Goal: Task Accomplishment & Management: Manage account settings

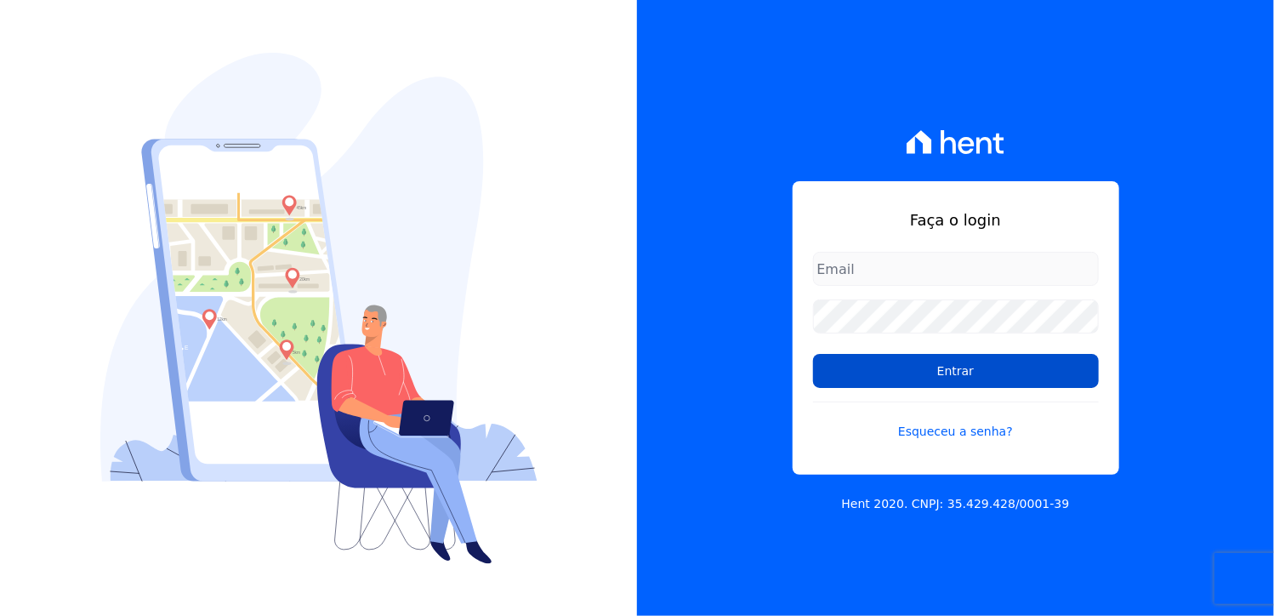
type input "[PERSON_NAME][EMAIL_ADDRESS][DOMAIN_NAME]"
click at [959, 379] on input "Entrar" at bounding box center [956, 371] width 286 height 34
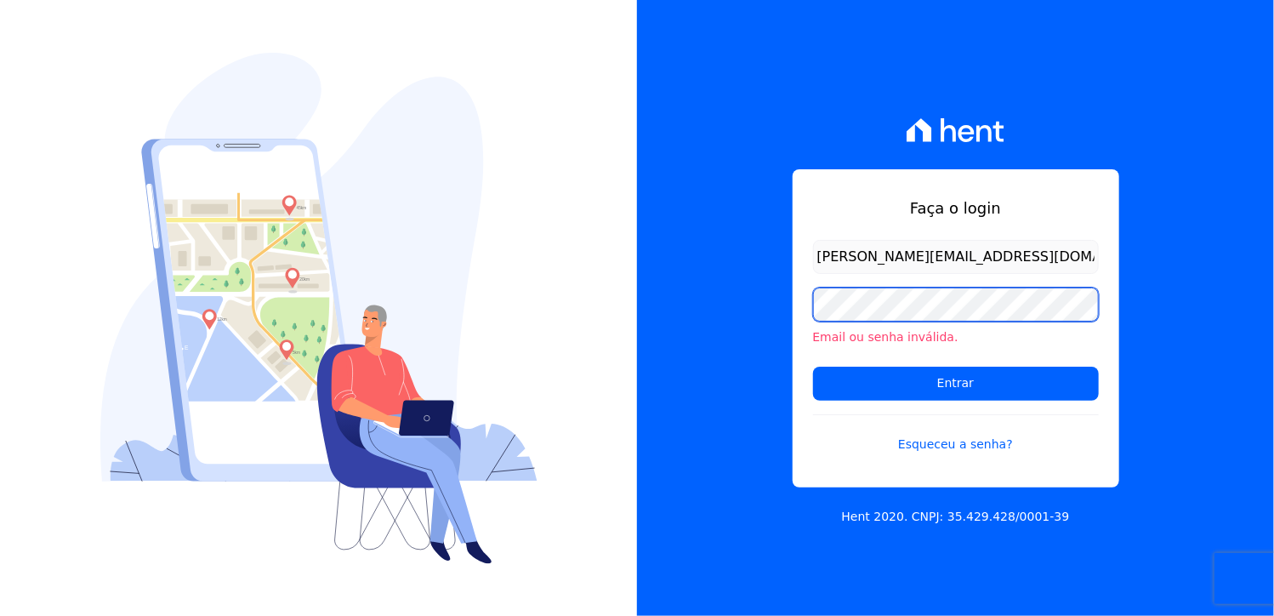
click at [624, 311] on div "Faça o login daliana.gomes@promoval.com.br Email ou senha inválida. Entrar Esqu…" at bounding box center [637, 308] width 1274 height 616
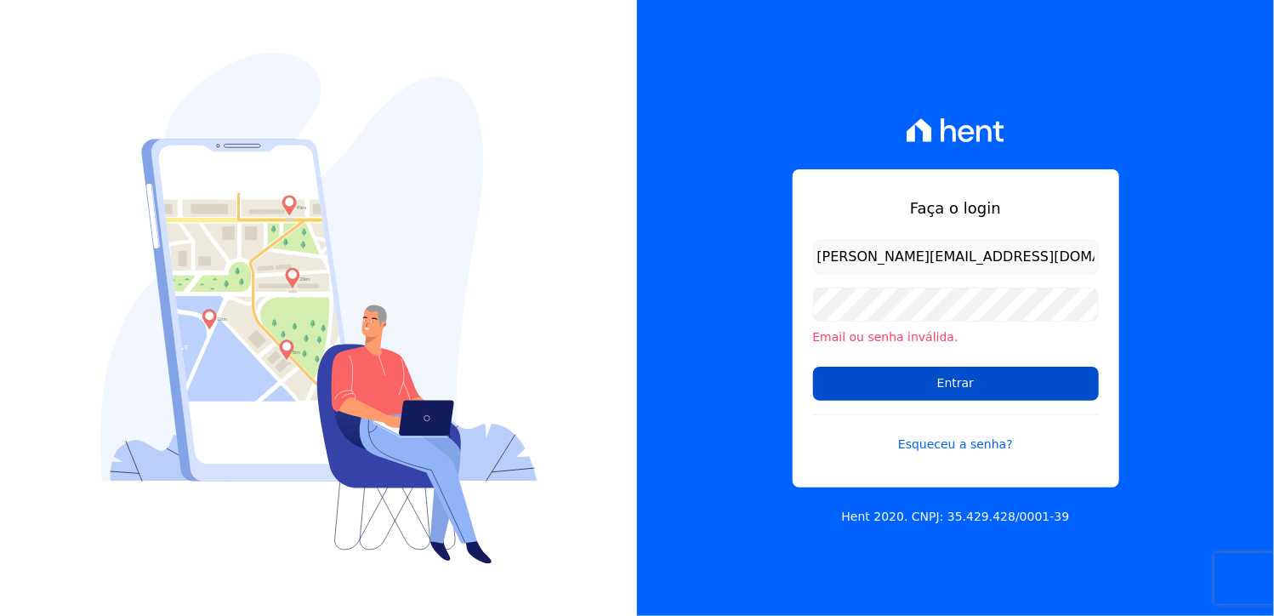
click at [834, 388] on input "Entrar" at bounding box center [956, 384] width 286 height 34
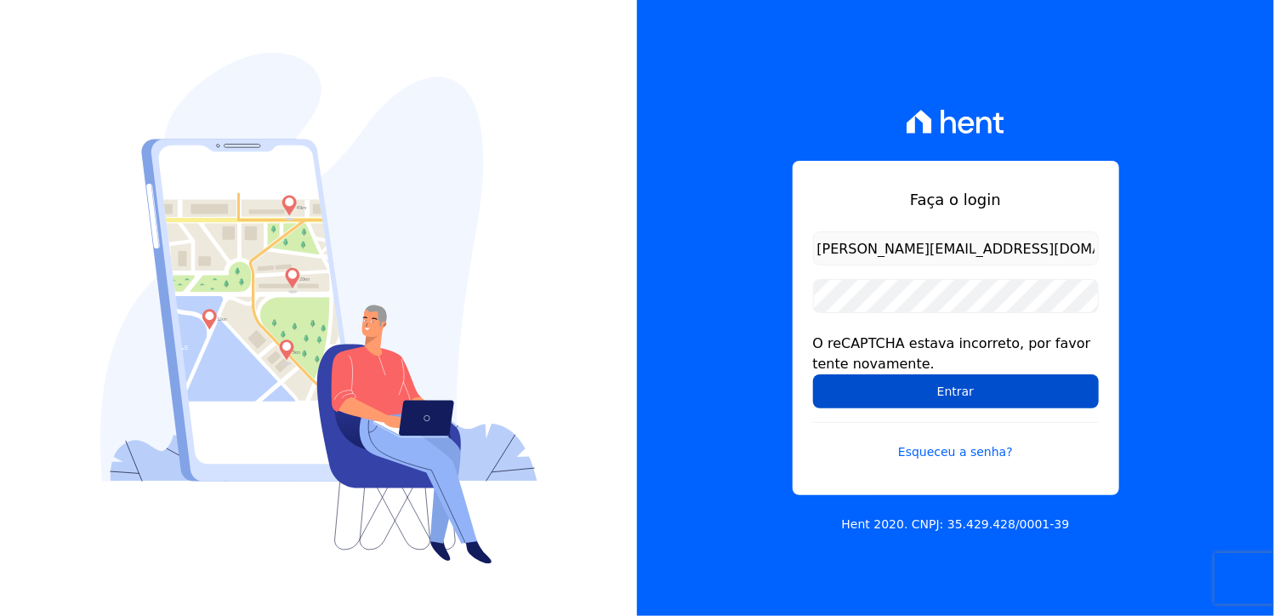
click at [929, 387] on input "Entrar" at bounding box center [956, 391] width 286 height 34
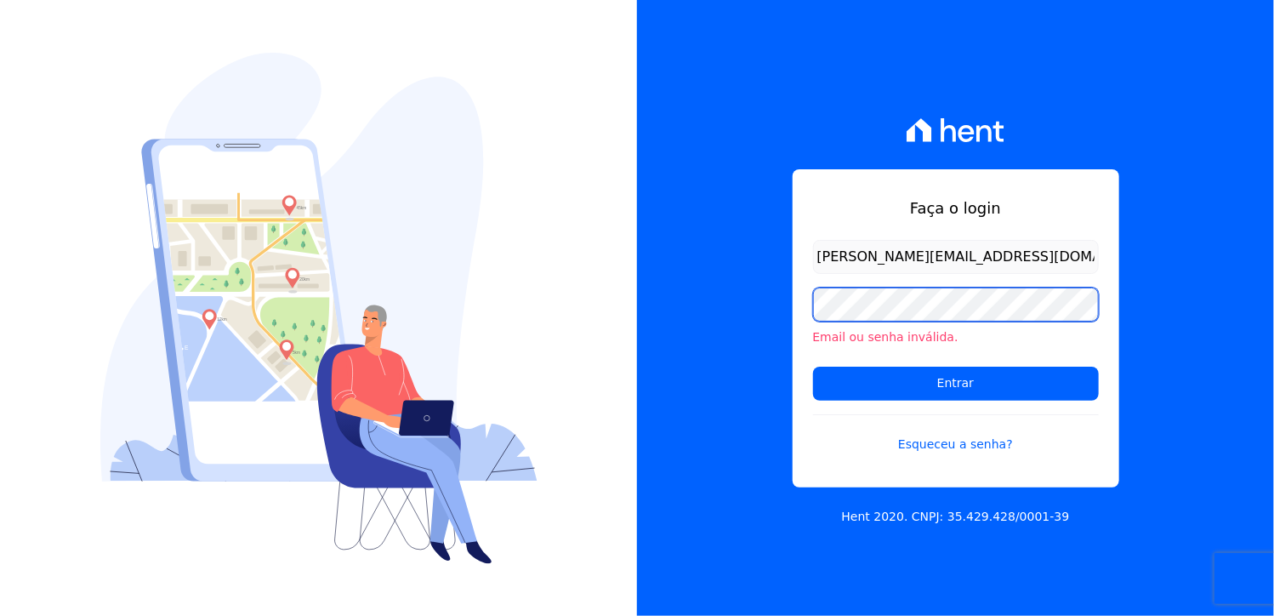
click at [675, 340] on div "Faça o login daliana.gomes@promoval.com.br Email ou senha inválida. Entrar Esqu…" at bounding box center [955, 308] width 637 height 616
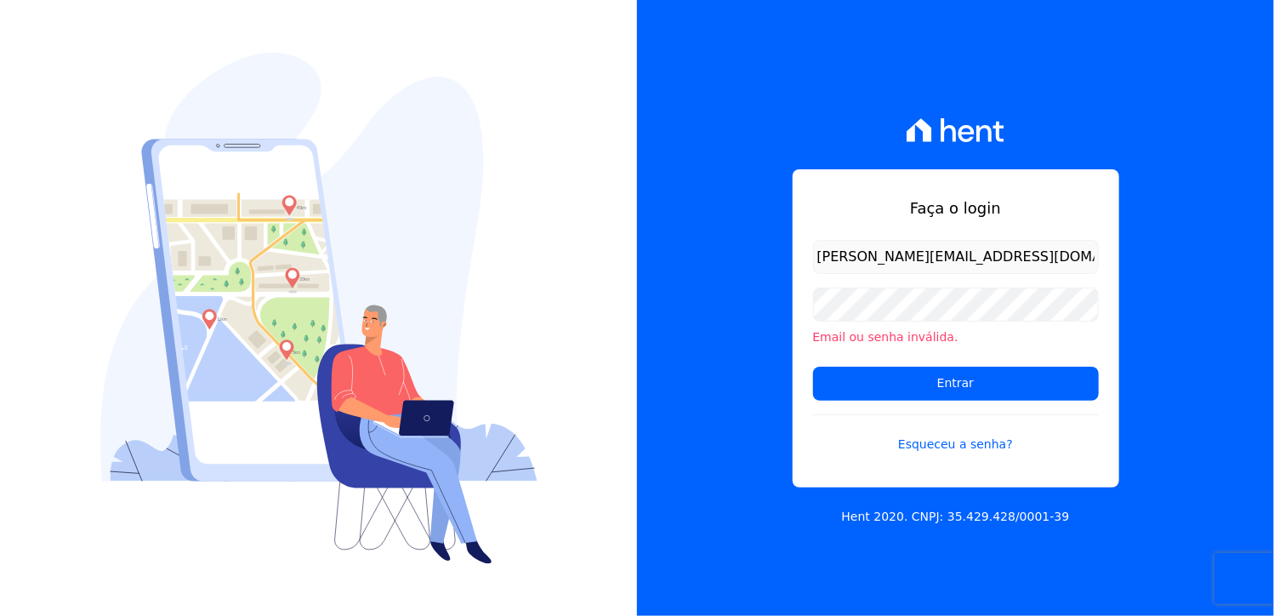
click at [858, 469] on form "daliana.gomes@promoval.com.br Email ou senha inválida. Entrar Esqueceu a senha?" at bounding box center [956, 357] width 286 height 234
click at [955, 388] on input "Entrar" at bounding box center [956, 384] width 286 height 34
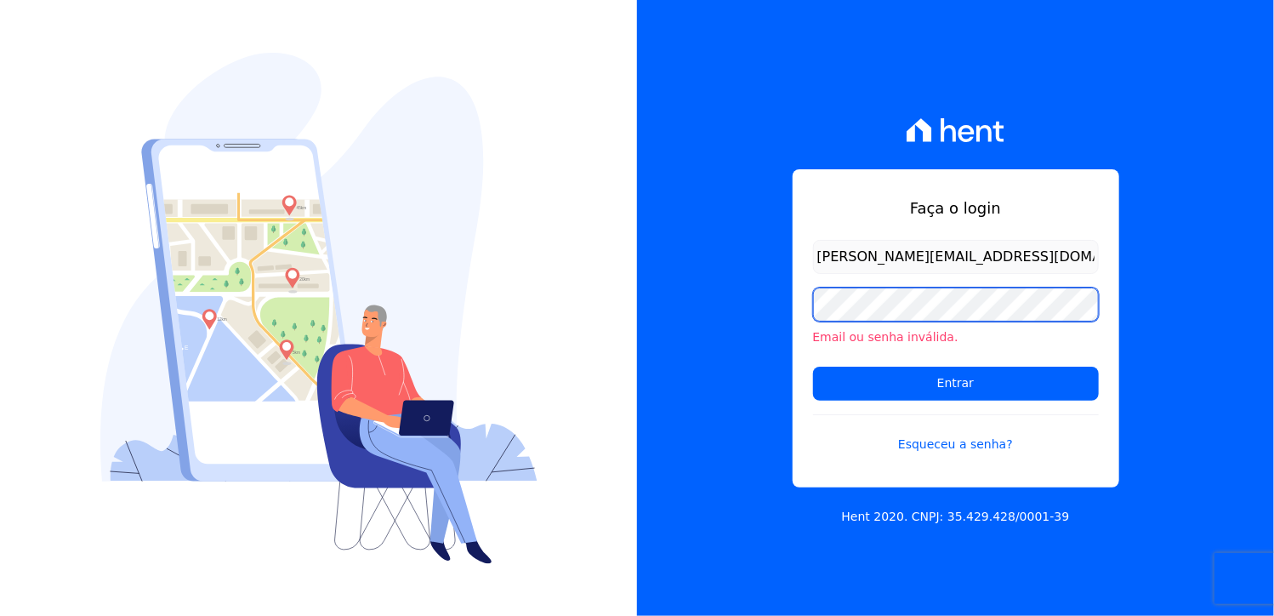
click at [644, 336] on div "Faça o login [PERSON_NAME][EMAIL_ADDRESS][DOMAIN_NAME] Email ou senha inválida.…" at bounding box center [955, 308] width 637 height 616
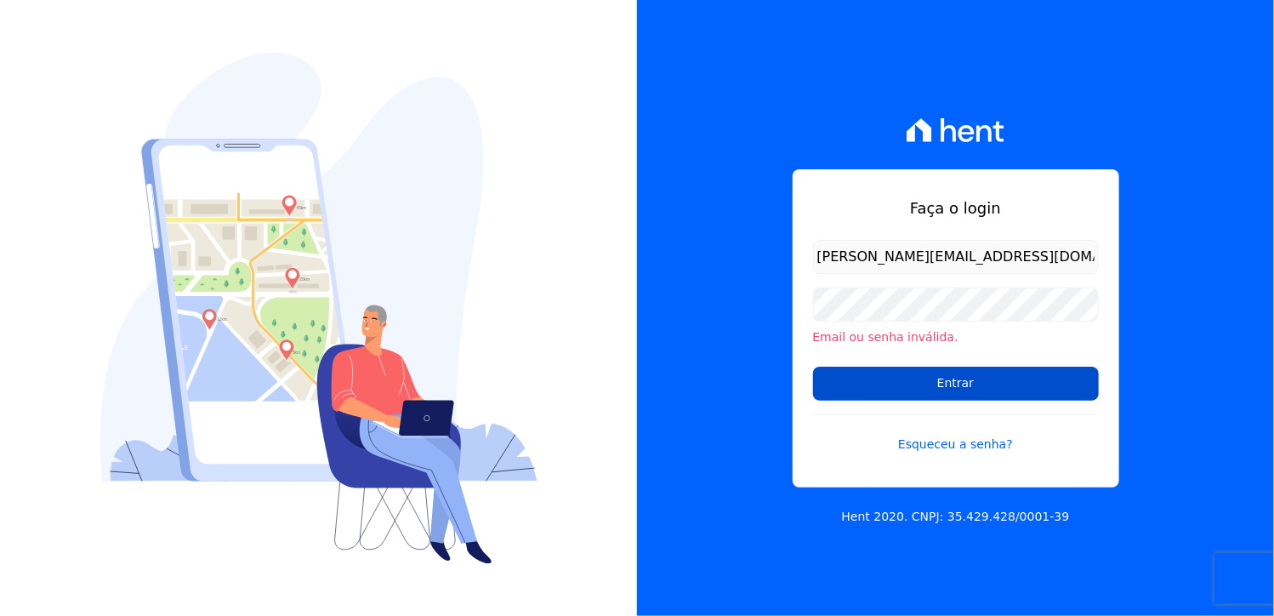
click at [826, 389] on input "Entrar" at bounding box center [956, 384] width 286 height 34
click at [959, 443] on link "Esqueceu a senha?" at bounding box center [956, 433] width 286 height 39
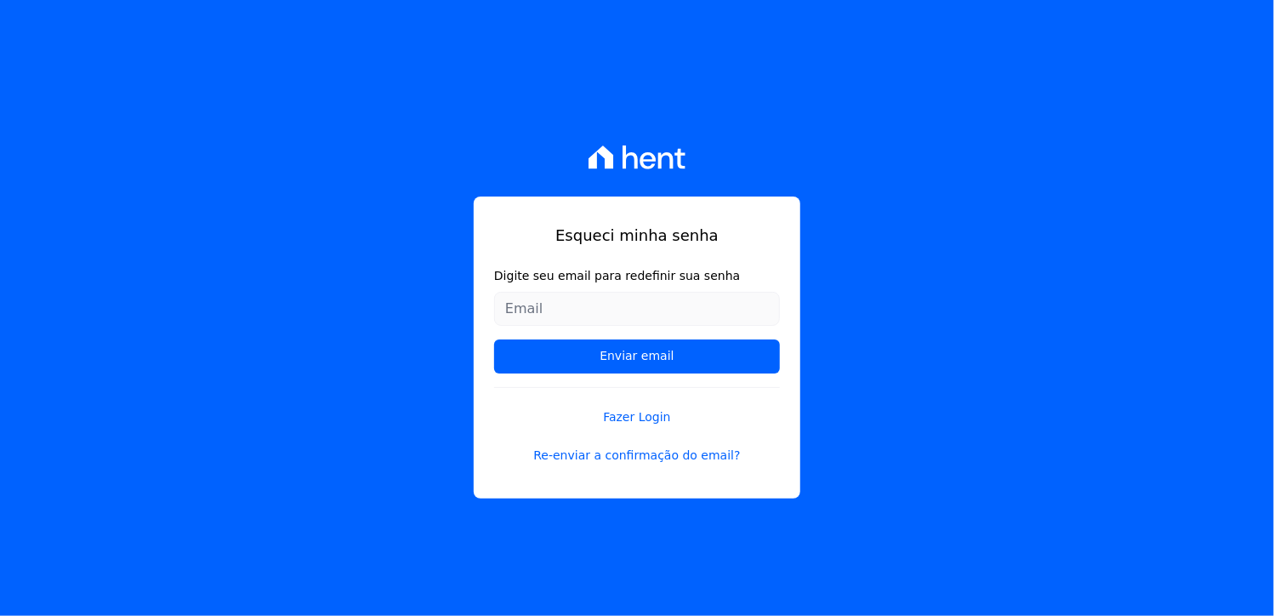
click at [959, 443] on div "Esqueci minha senha Digite seu email para redefinir sua senha Enviar email Faze…" at bounding box center [637, 308] width 1274 height 616
click at [596, 299] on input "Digite seu email para redefinir sua senha" at bounding box center [637, 309] width 286 height 34
type input "daliana.gomes@promoval.com.br"
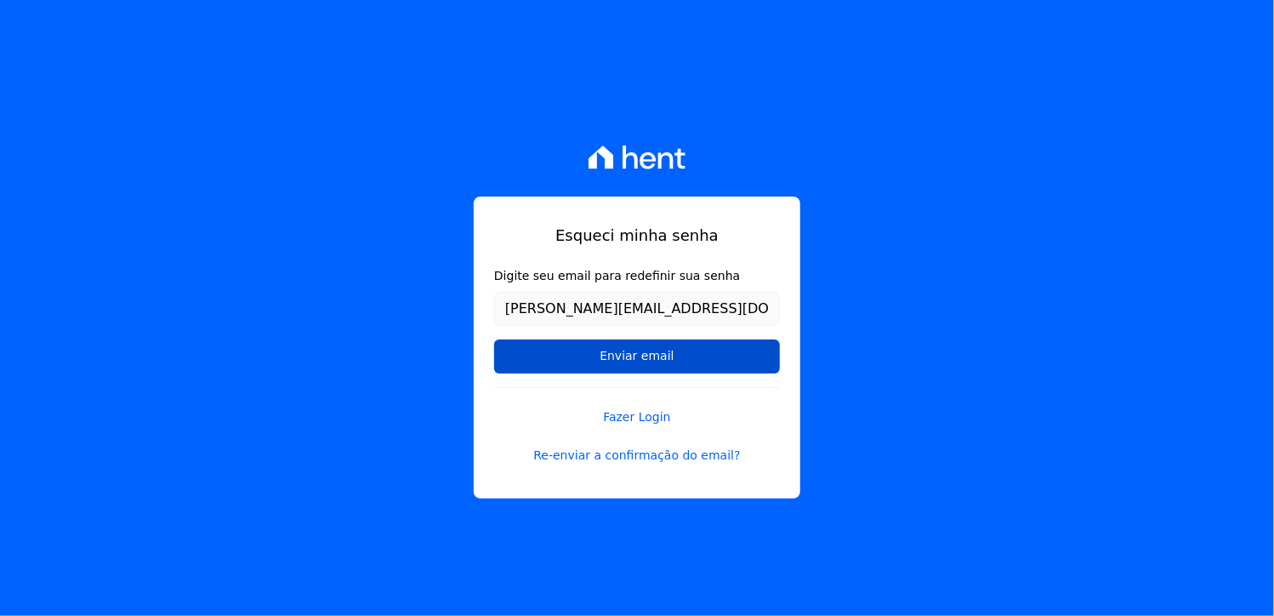
click at [627, 370] on input "Enviar email" at bounding box center [637, 356] width 286 height 34
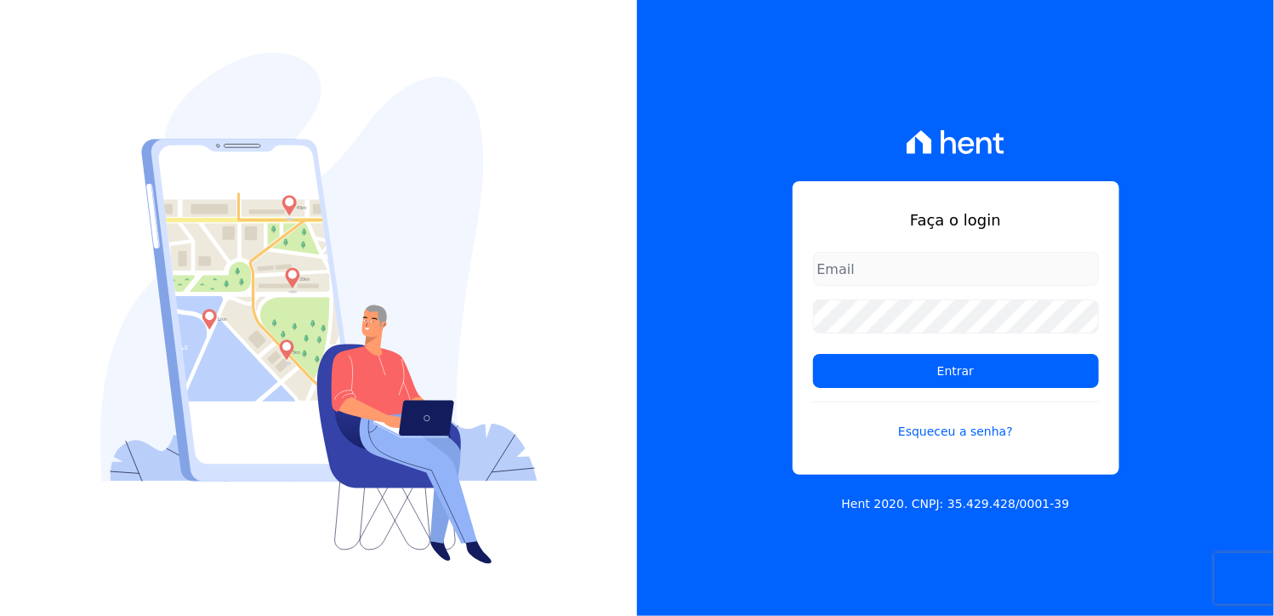
type input "[PERSON_NAME][EMAIL_ADDRESS][DOMAIN_NAME]"
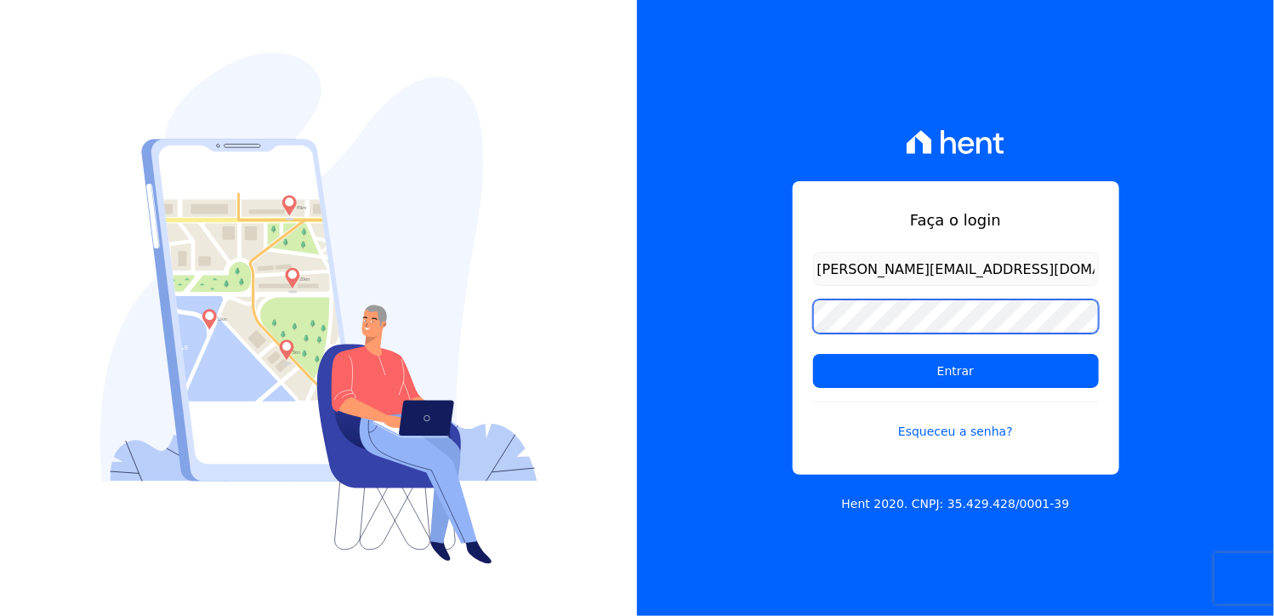
click at [650, 311] on div "Faça o login daliana.gomes@promoval.com.br Entrar Esqueceu a senha? Hent 2020. …" at bounding box center [955, 308] width 637 height 616
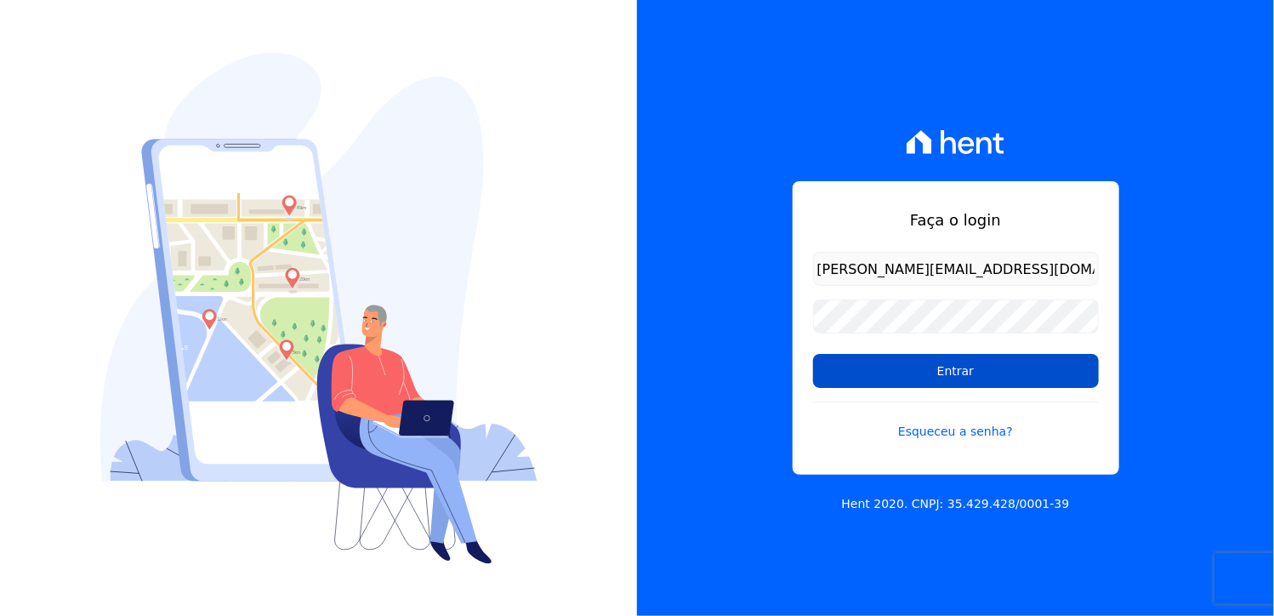
click at [831, 369] on input "Entrar" at bounding box center [956, 371] width 286 height 34
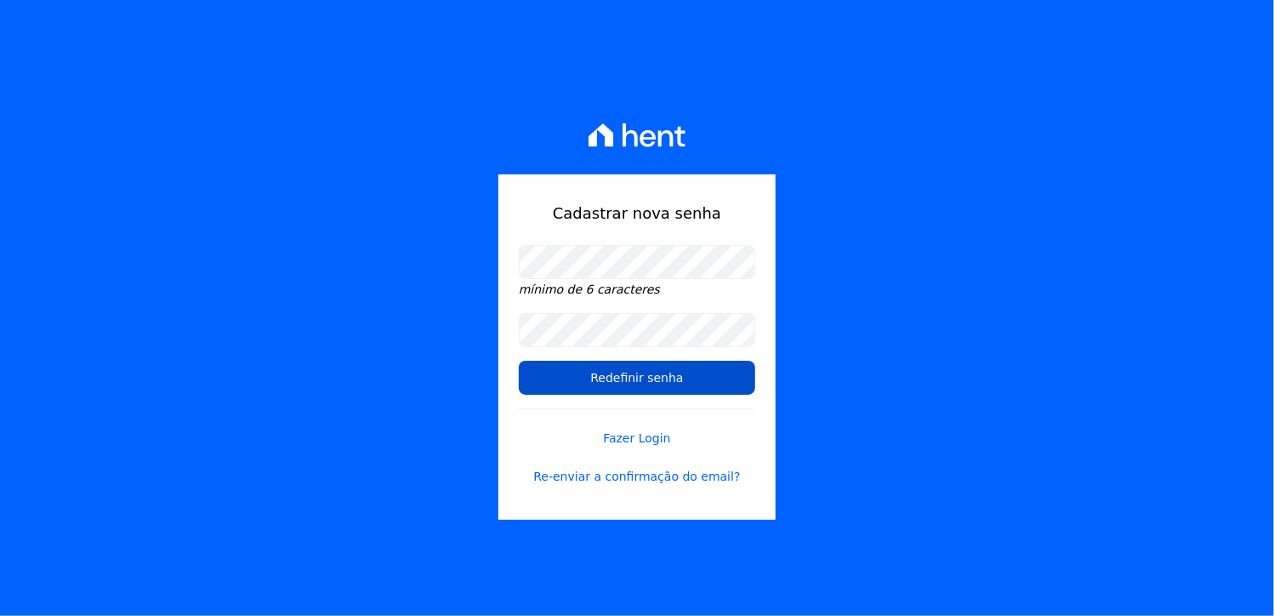
click at [536, 380] on input "Redefinir senha" at bounding box center [637, 378] width 237 height 34
click at [558, 372] on input "Redefinir senha" at bounding box center [637, 378] width 237 height 34
click at [592, 375] on input "Redefinir senha" at bounding box center [637, 378] width 237 height 34
click at [640, 384] on input "Redefinir senha" at bounding box center [637, 378] width 237 height 34
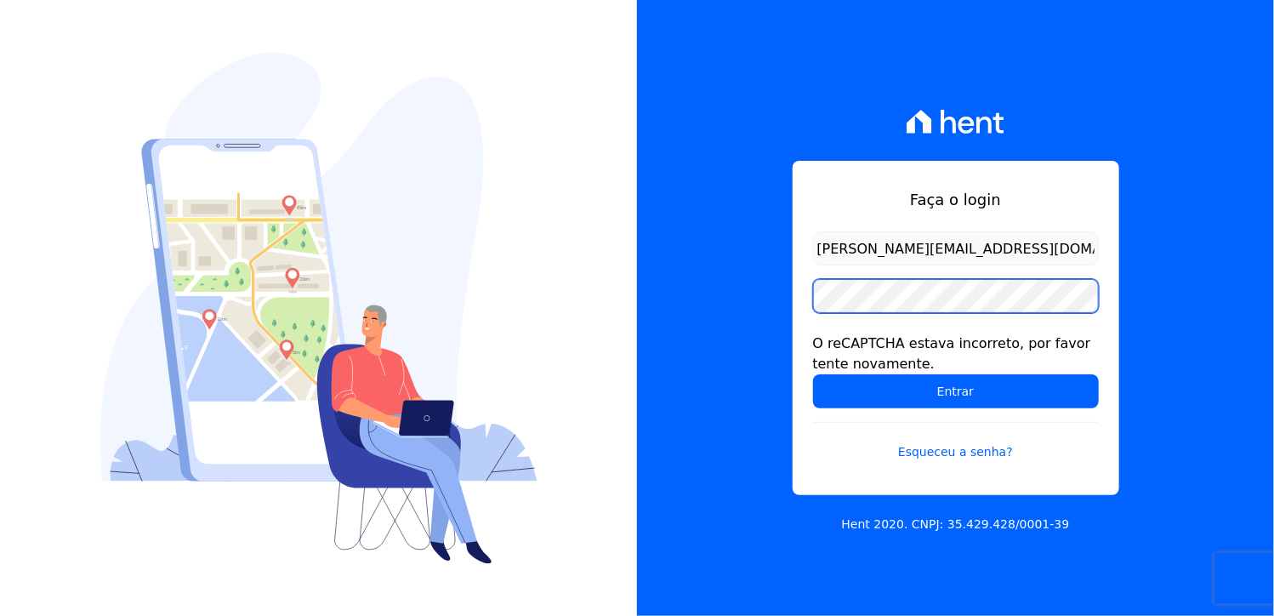
click at [689, 292] on div "Faça o login [PERSON_NAME][EMAIL_ADDRESS][DOMAIN_NAME] O reCAPTCHA estava incor…" at bounding box center [955, 308] width 637 height 616
click at [827, 469] on form "[PERSON_NAME][EMAIL_ADDRESS][DOMAIN_NAME] O reCAPTCHA estava incorreto, por fav…" at bounding box center [956, 356] width 286 height 250
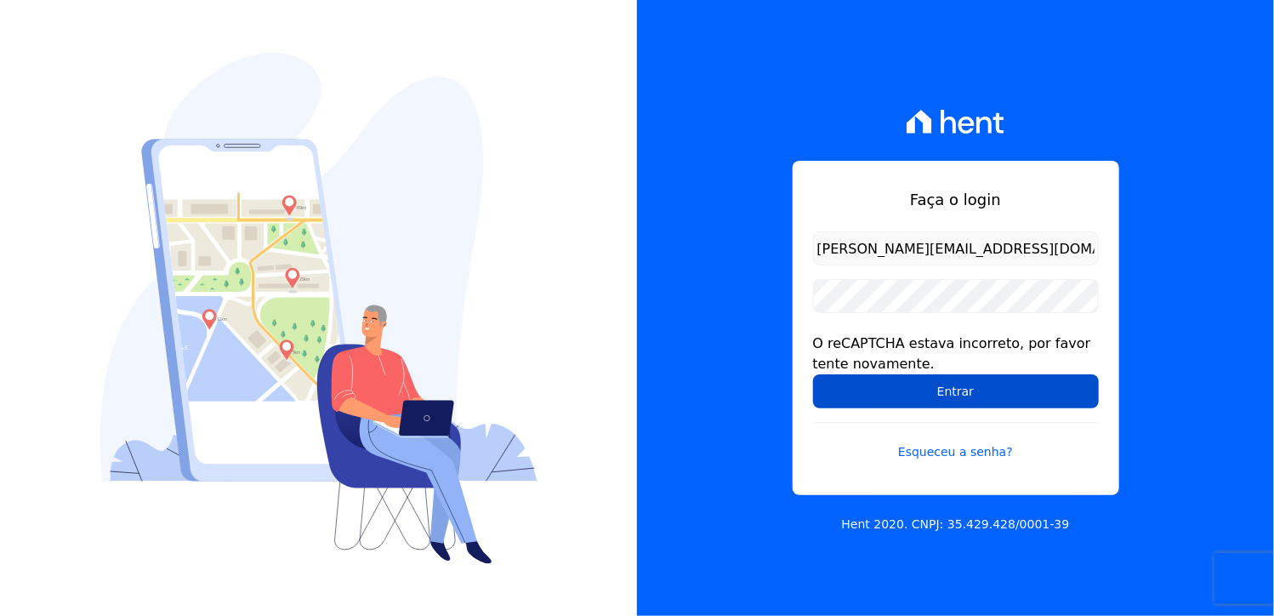
click at [947, 390] on input "Entrar" at bounding box center [956, 391] width 286 height 34
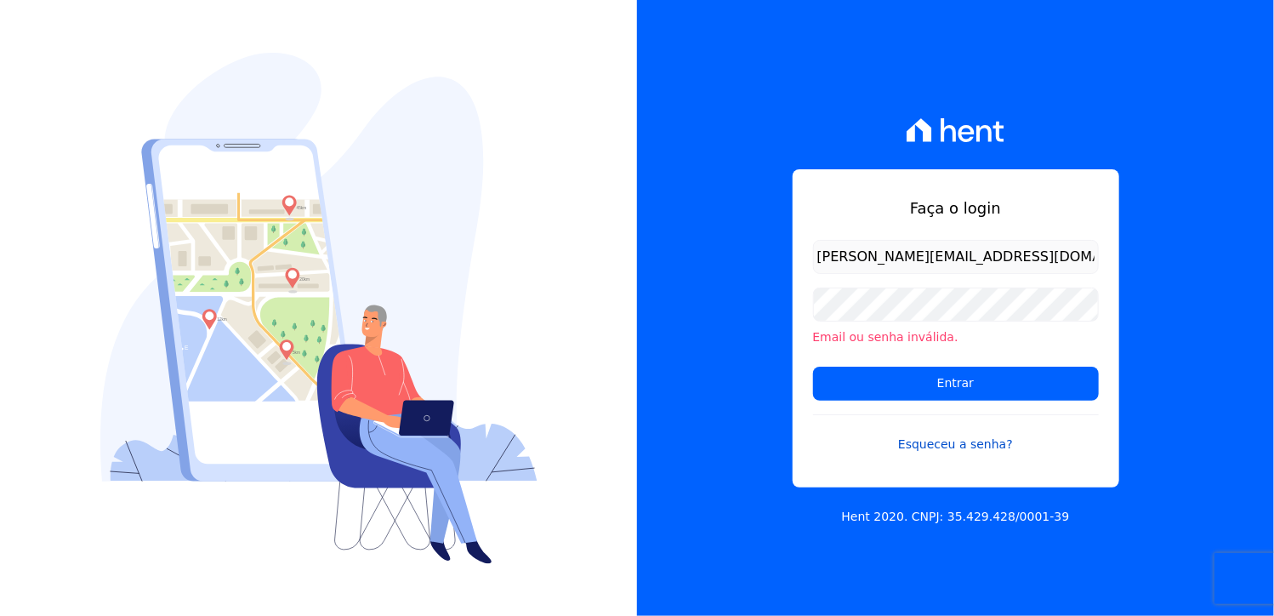
click at [962, 451] on link "Esqueceu a senha?" at bounding box center [956, 433] width 286 height 39
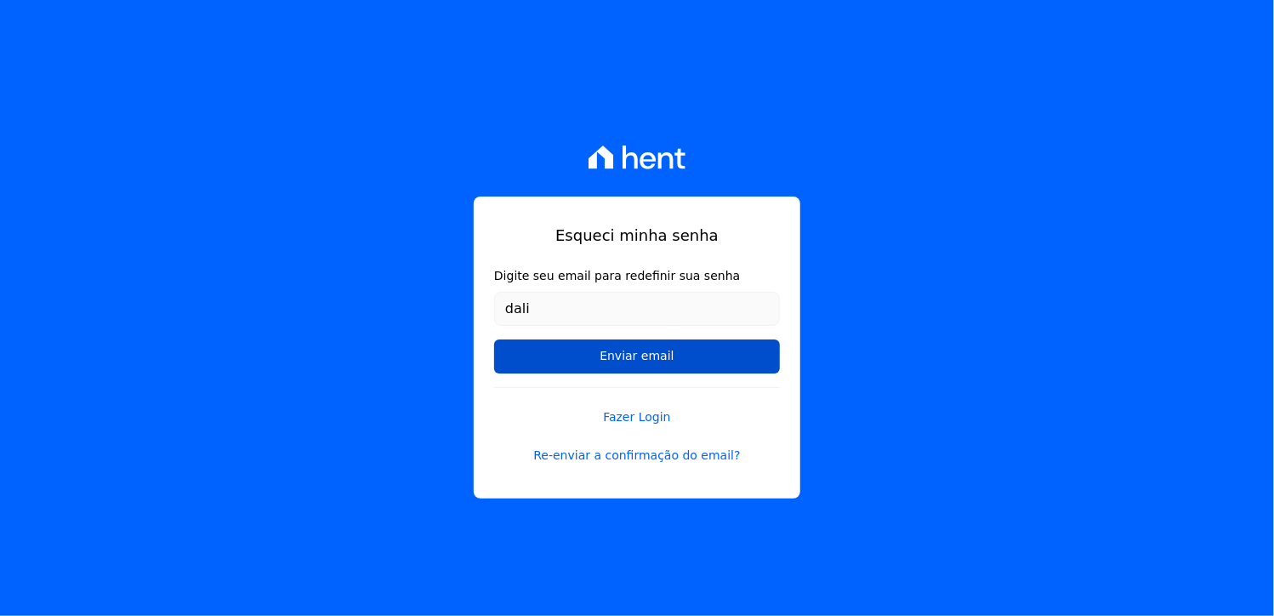
click at [505, 345] on input "Enviar email" at bounding box center [637, 356] width 286 height 34
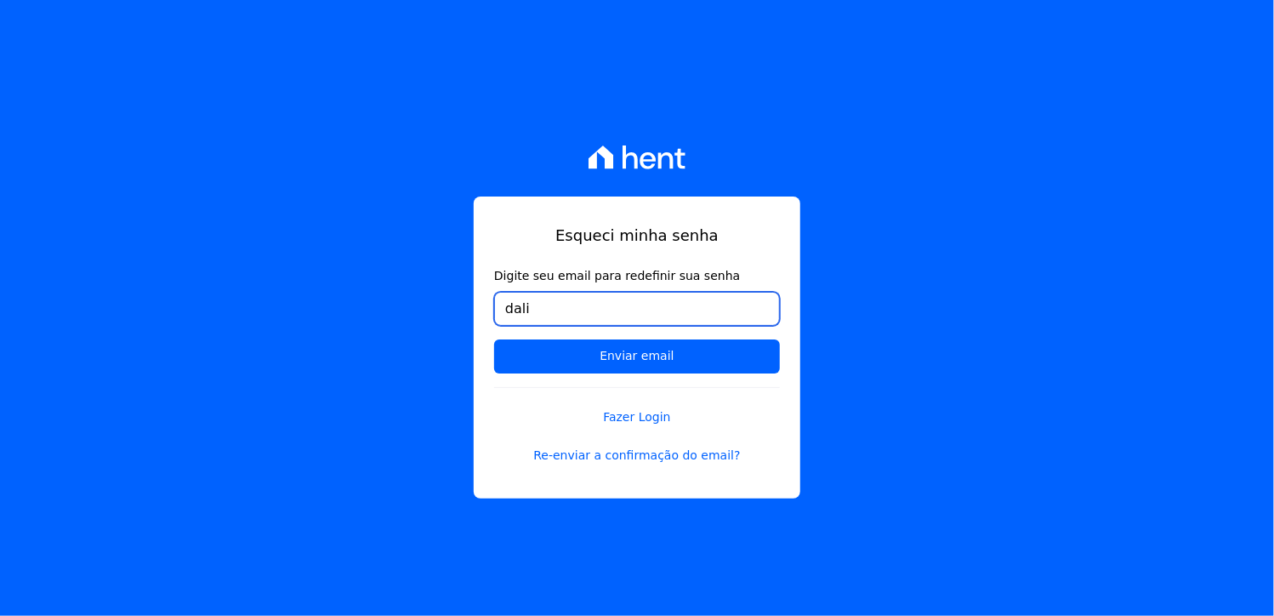
click at [548, 313] on input "dali" at bounding box center [637, 309] width 286 height 34
type input "[PERSON_NAME][EMAIL_ADDRESS][DOMAIN_NAME]"
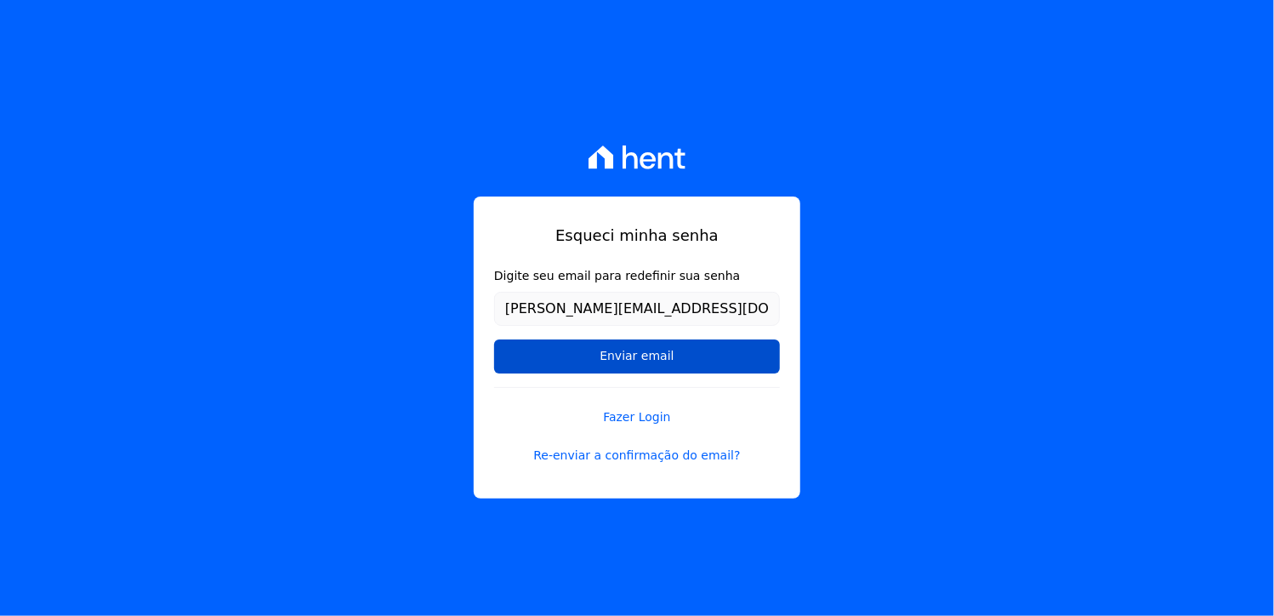
click at [641, 353] on input "Enviar email" at bounding box center [637, 356] width 286 height 34
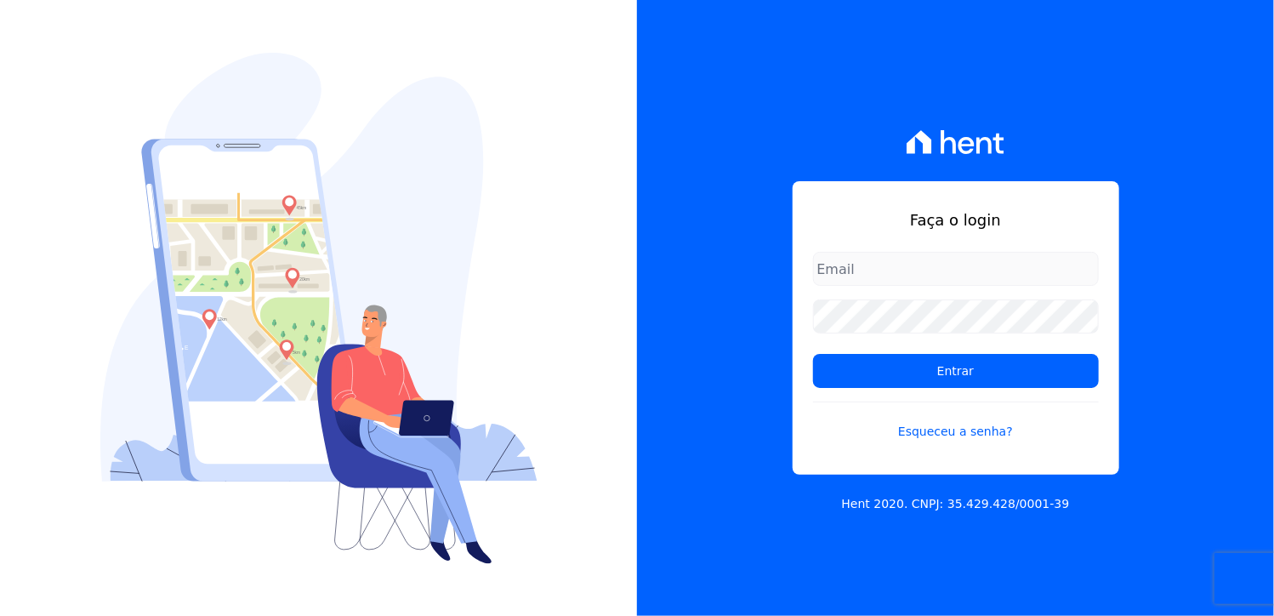
type input "[PERSON_NAME][EMAIL_ADDRESS][DOMAIN_NAME]"
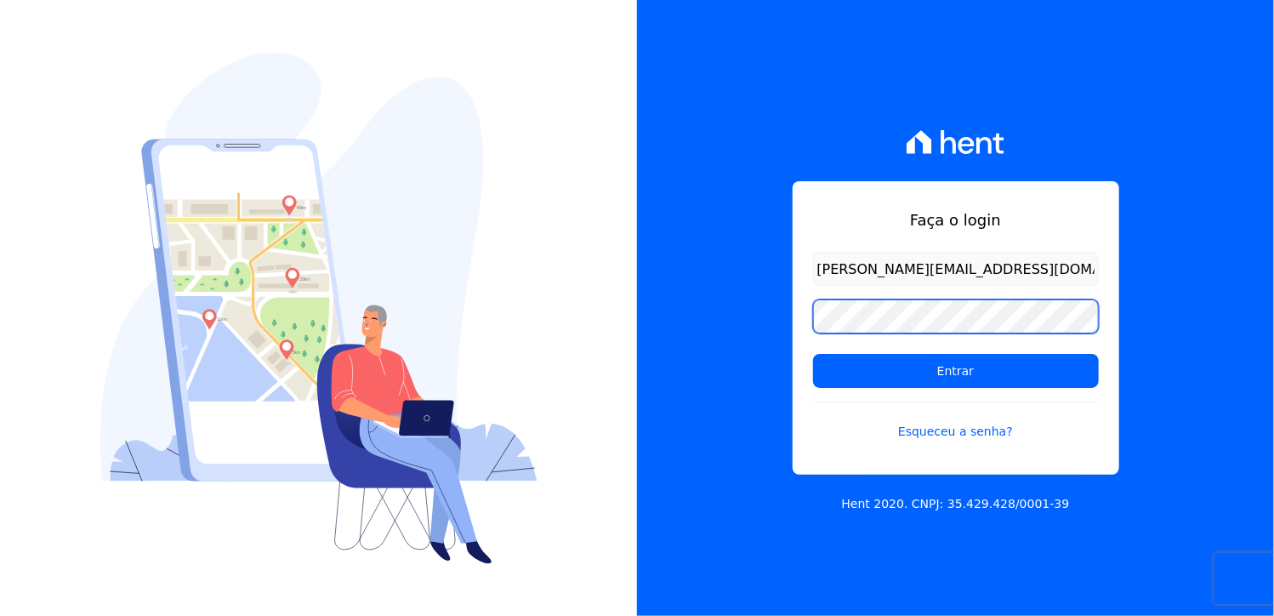
click at [697, 311] on div "Faça o login daliana.gomes@promoval.com.br Entrar Esqueceu a senha? Hent 2020. …" at bounding box center [955, 308] width 637 height 616
click at [817, 413] on link "Esqueceu a senha?" at bounding box center [956, 421] width 286 height 39
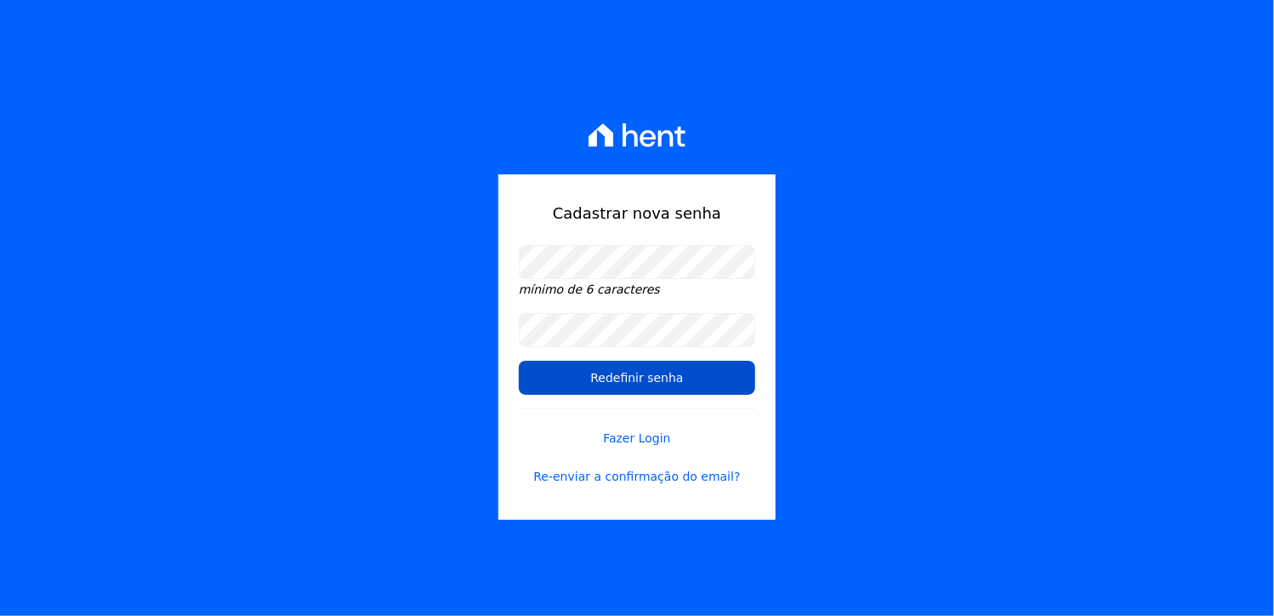
click at [623, 375] on input "Redefinir senha" at bounding box center [637, 378] width 237 height 34
click at [625, 379] on input "Redefinir senha" at bounding box center [637, 378] width 237 height 34
click at [626, 380] on input "Redefinir senha" at bounding box center [637, 378] width 237 height 34
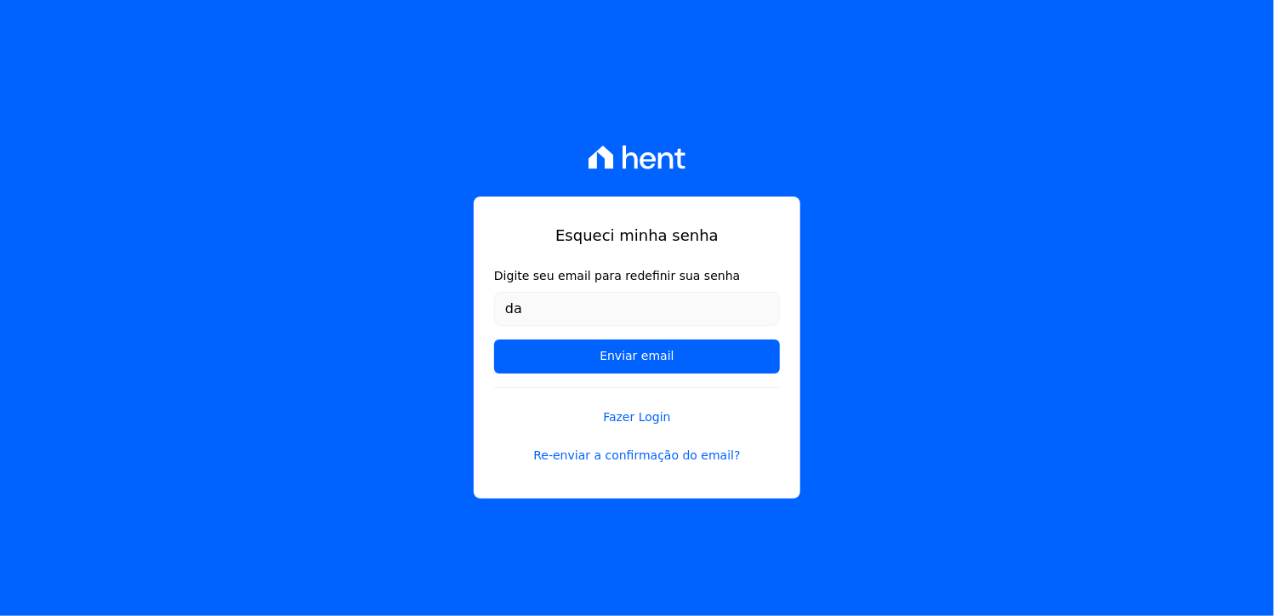
type input "[PERSON_NAME][EMAIL_ADDRESS][DOMAIN_NAME]"
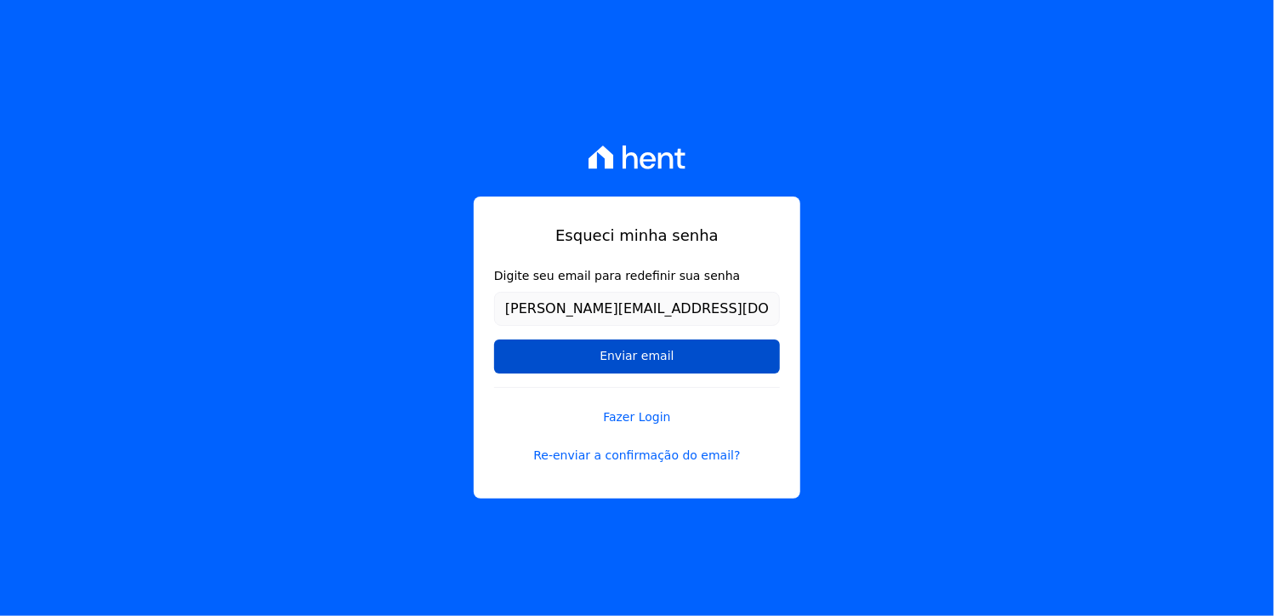
click at [640, 358] on input "Enviar email" at bounding box center [637, 356] width 286 height 34
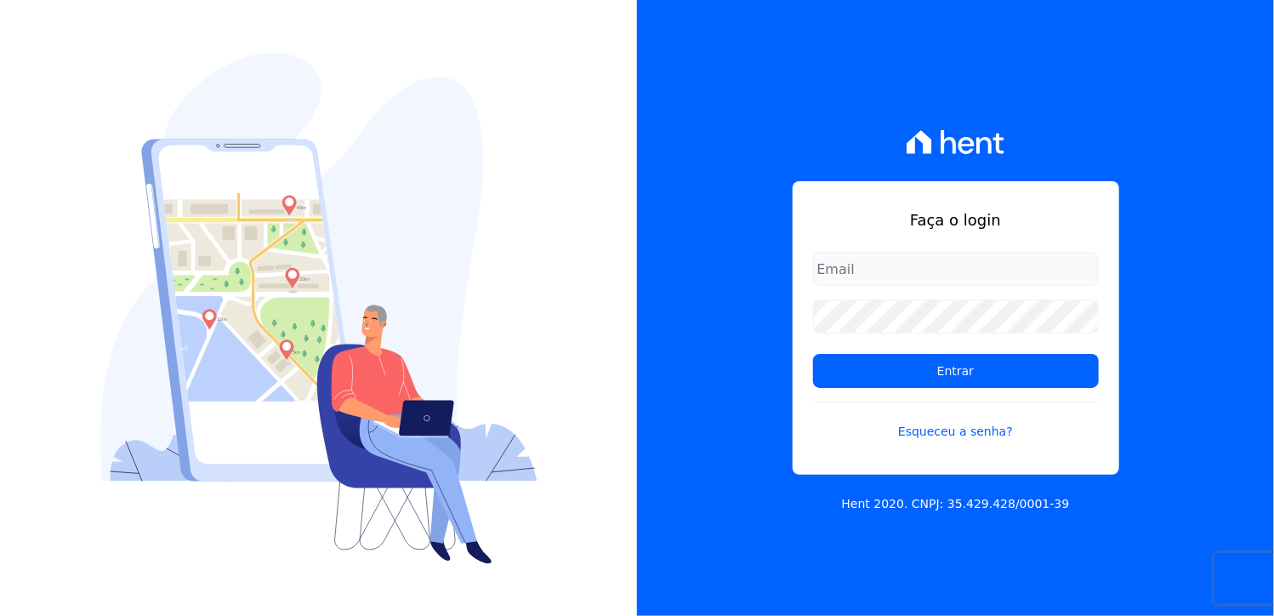
type input "[PERSON_NAME][EMAIL_ADDRESS][DOMAIN_NAME]"
